Goal: Find specific page/section: Find specific page/section

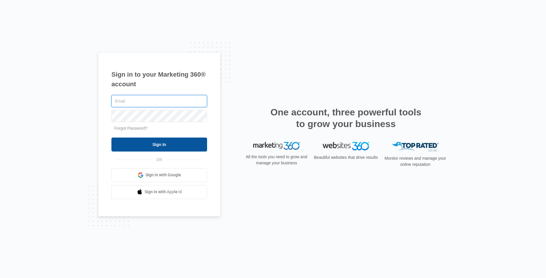
type input "[EMAIL_ADDRESS][DOMAIN_NAME]"
click at [190, 140] on input "Sign In" at bounding box center [159, 145] width 96 height 14
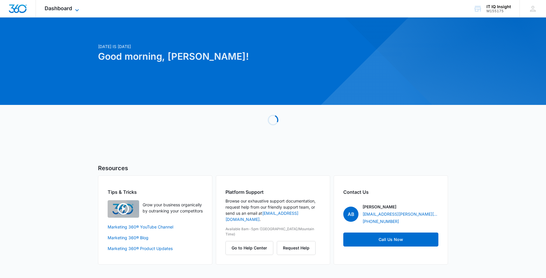
click at [68, 9] on span "Dashboard" at bounding box center [58, 8] width 27 height 6
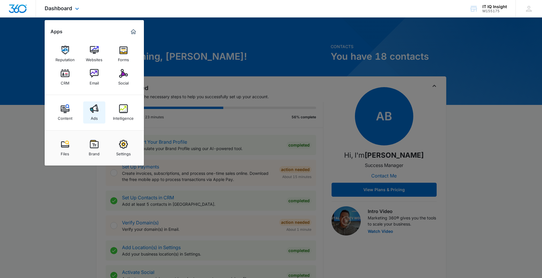
click at [99, 119] on link "Ads" at bounding box center [94, 113] width 22 height 22
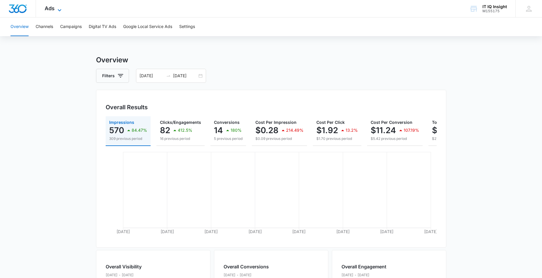
click at [61, 11] on icon at bounding box center [59, 10] width 7 height 7
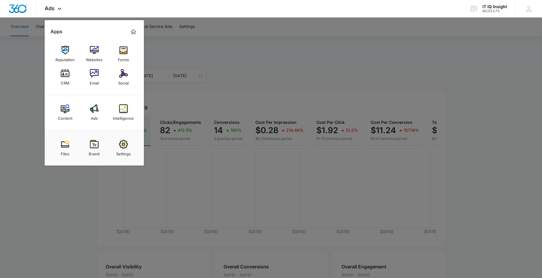
click at [30, 98] on div at bounding box center [271, 139] width 542 height 278
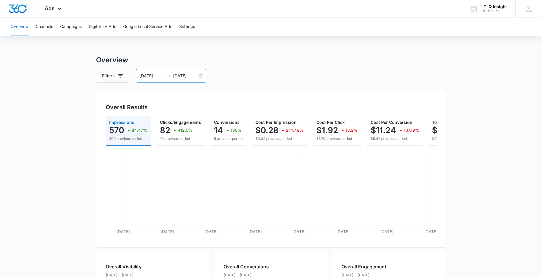
click at [184, 78] on input "10/08/2025" at bounding box center [185, 76] width 24 height 6
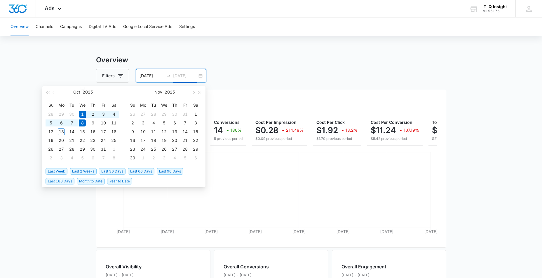
click at [80, 115] on div "1" at bounding box center [82, 114] width 7 height 7
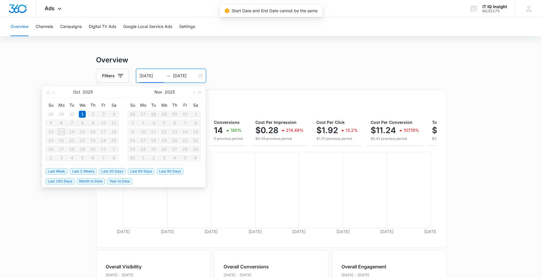
click at [60, 132] on table "Su Mo Tu We Th Fr Sa 28 29 30 1 2 3 4 5 6 7 8 9 10 11 12 13 14 15 16 17 18 19 2…" at bounding box center [83, 132] width 74 height 62
click at [82, 114] on div "1" at bounding box center [82, 114] width 7 height 7
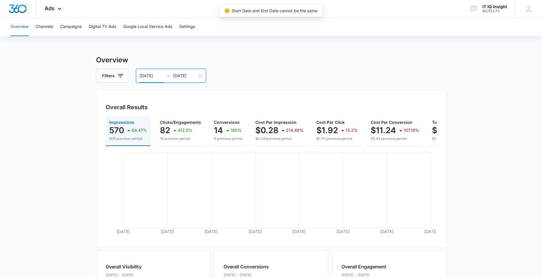
click at [147, 75] on input "10/01/2025" at bounding box center [151, 76] width 24 height 6
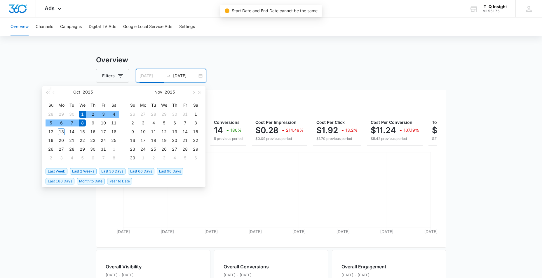
click at [81, 113] on div "1" at bounding box center [82, 114] width 7 height 7
type input "10/13/2025"
click at [60, 130] on div "13" at bounding box center [61, 131] width 7 height 7
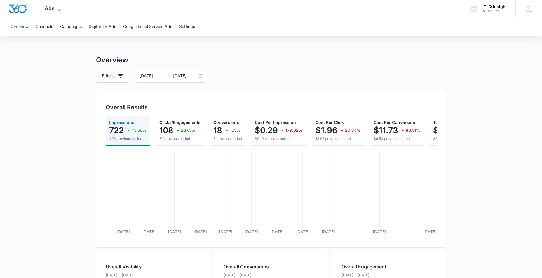
click at [60, 9] on icon at bounding box center [59, 10] width 7 height 7
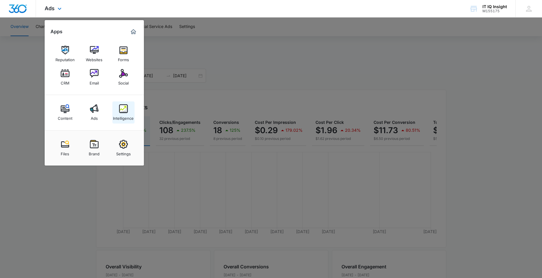
click at [119, 117] on div "Intelligence" at bounding box center [123, 117] width 21 height 8
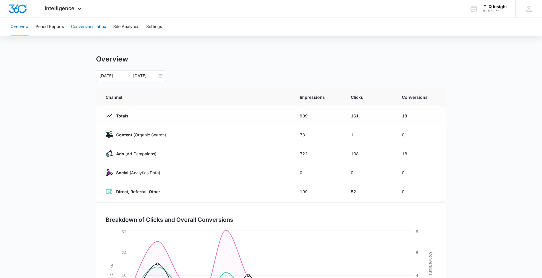
click at [83, 29] on button "Conversions Inbox" at bounding box center [88, 27] width 35 height 19
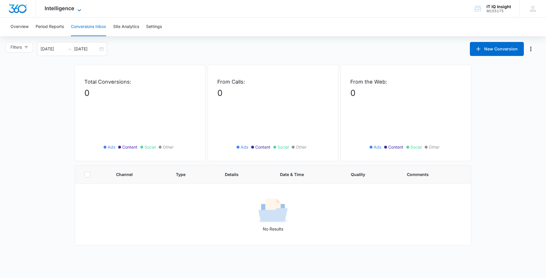
click at [78, 9] on icon at bounding box center [79, 10] width 7 height 7
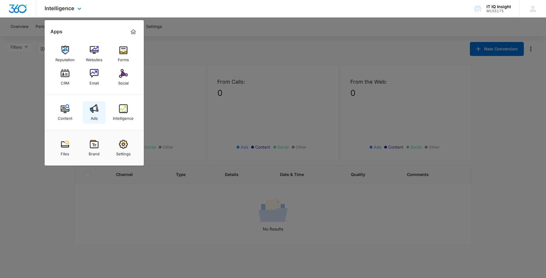
click at [90, 110] on img at bounding box center [94, 108] width 9 height 9
